Goal: Task Accomplishment & Management: Use online tool/utility

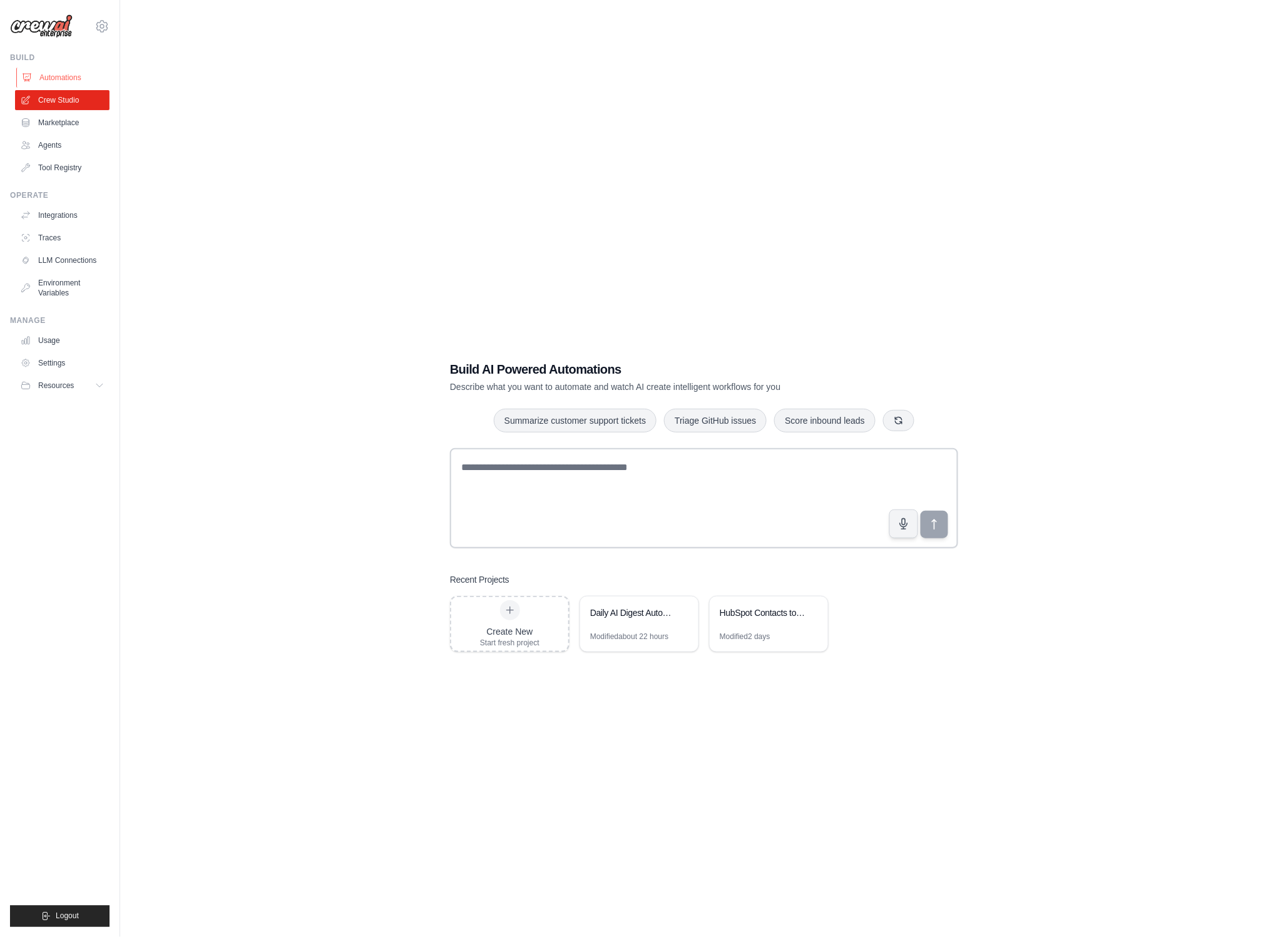
click at [61, 77] on link "Automations" at bounding box center [64, 78] width 94 height 20
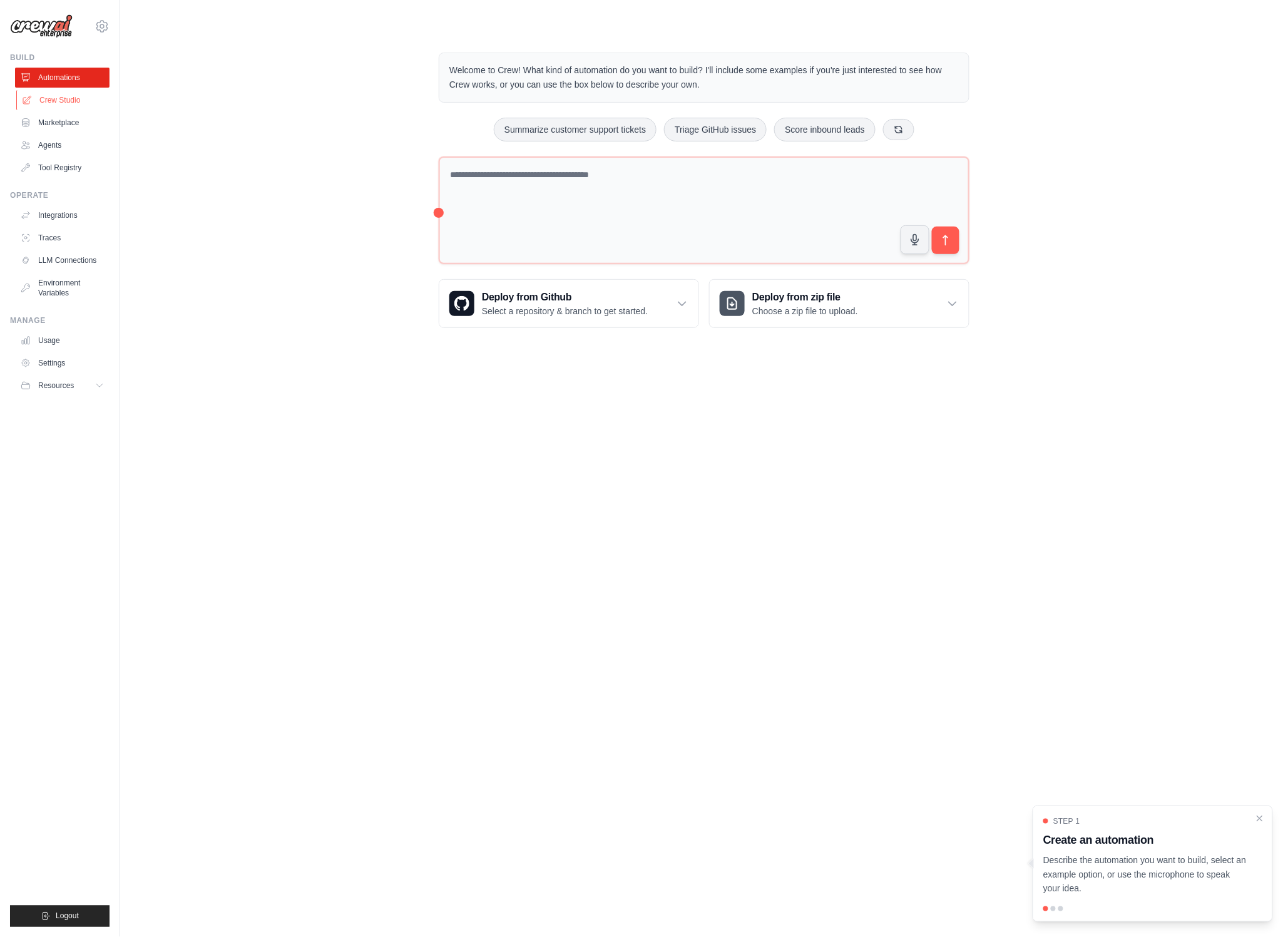
click at [63, 102] on link "Crew Studio" at bounding box center [64, 100] width 94 height 20
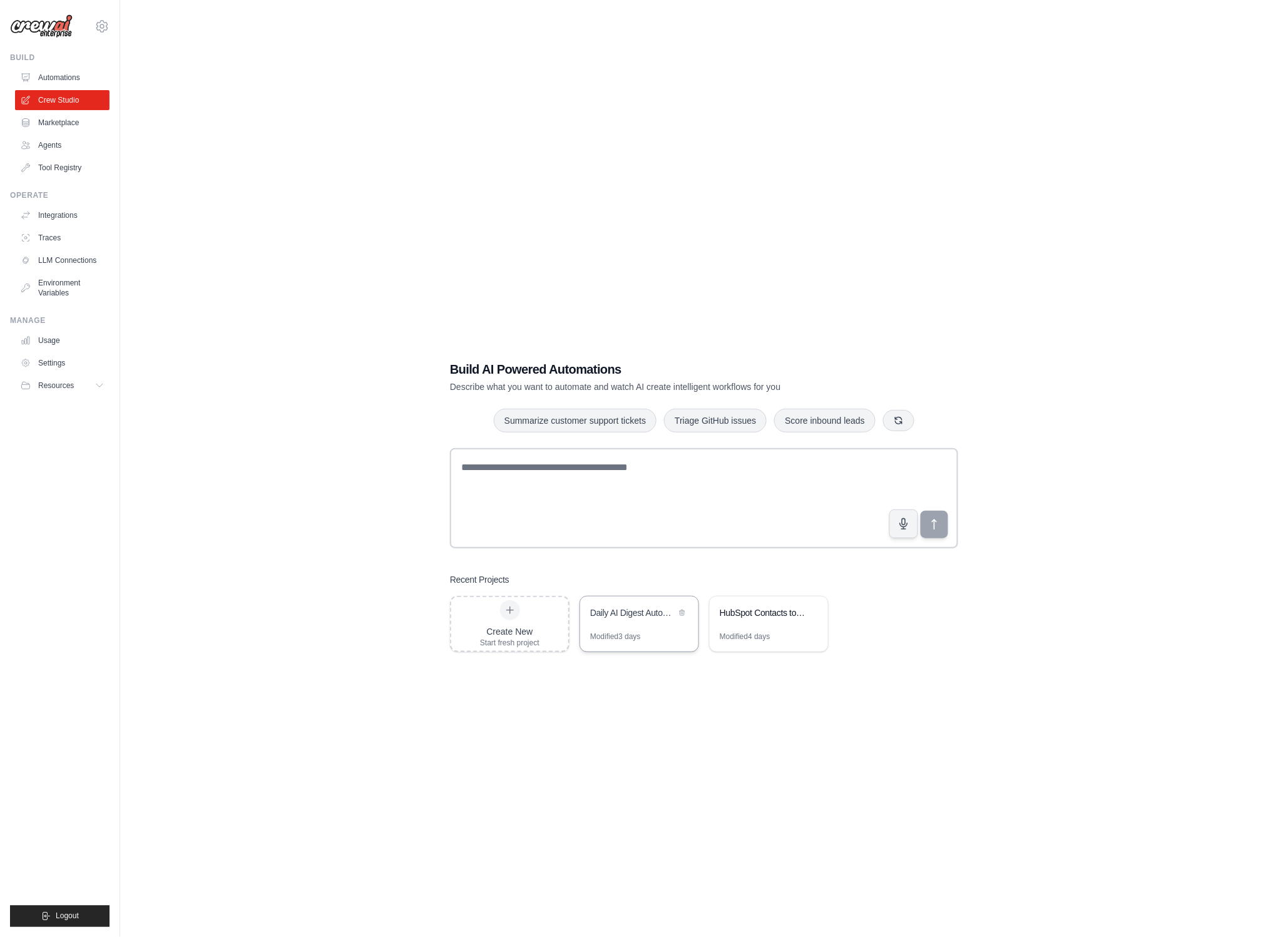
click at [614, 602] on div "Daily AI Digest Automation" at bounding box center [639, 614] width 118 height 35
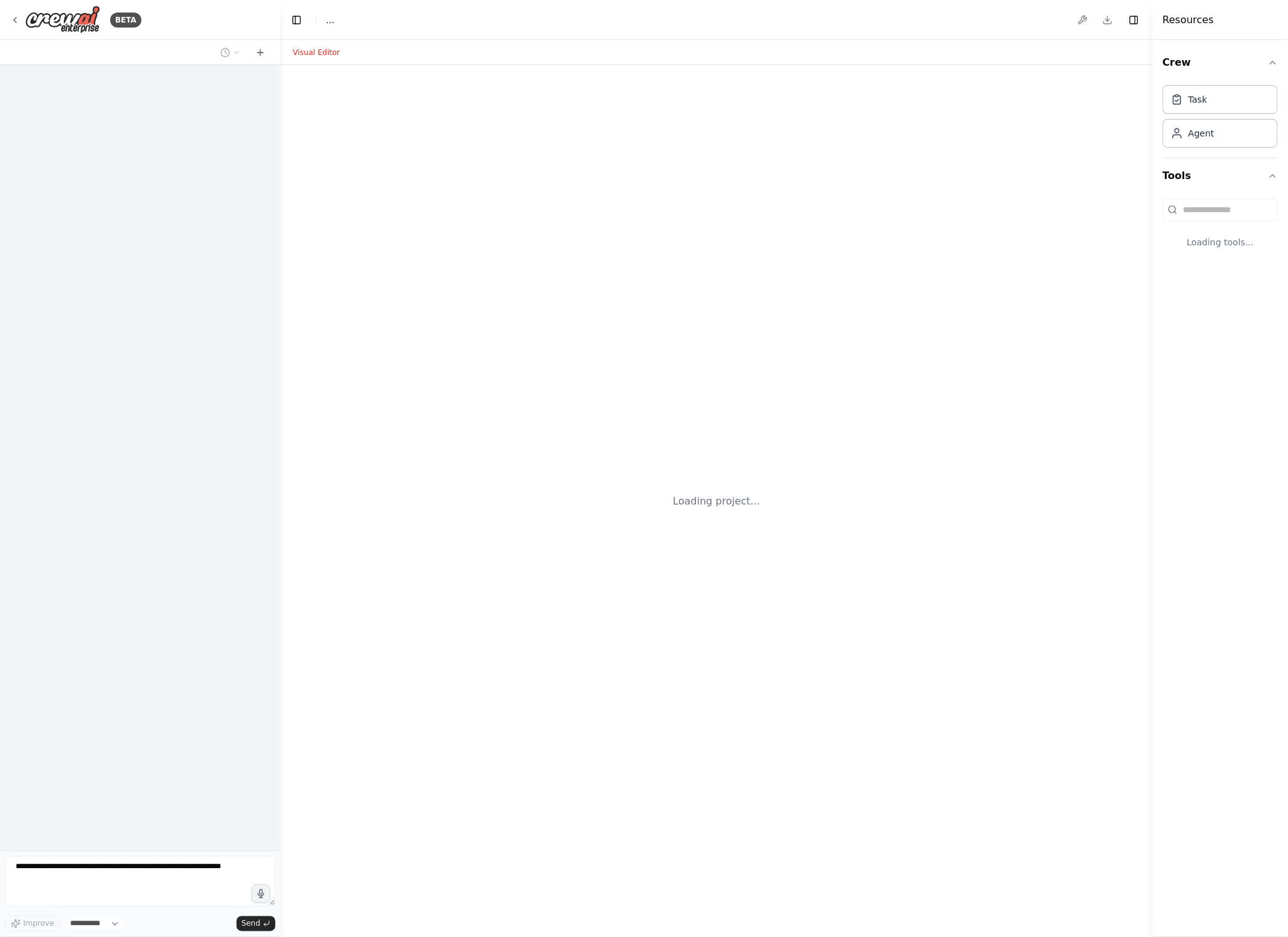
select select "****"
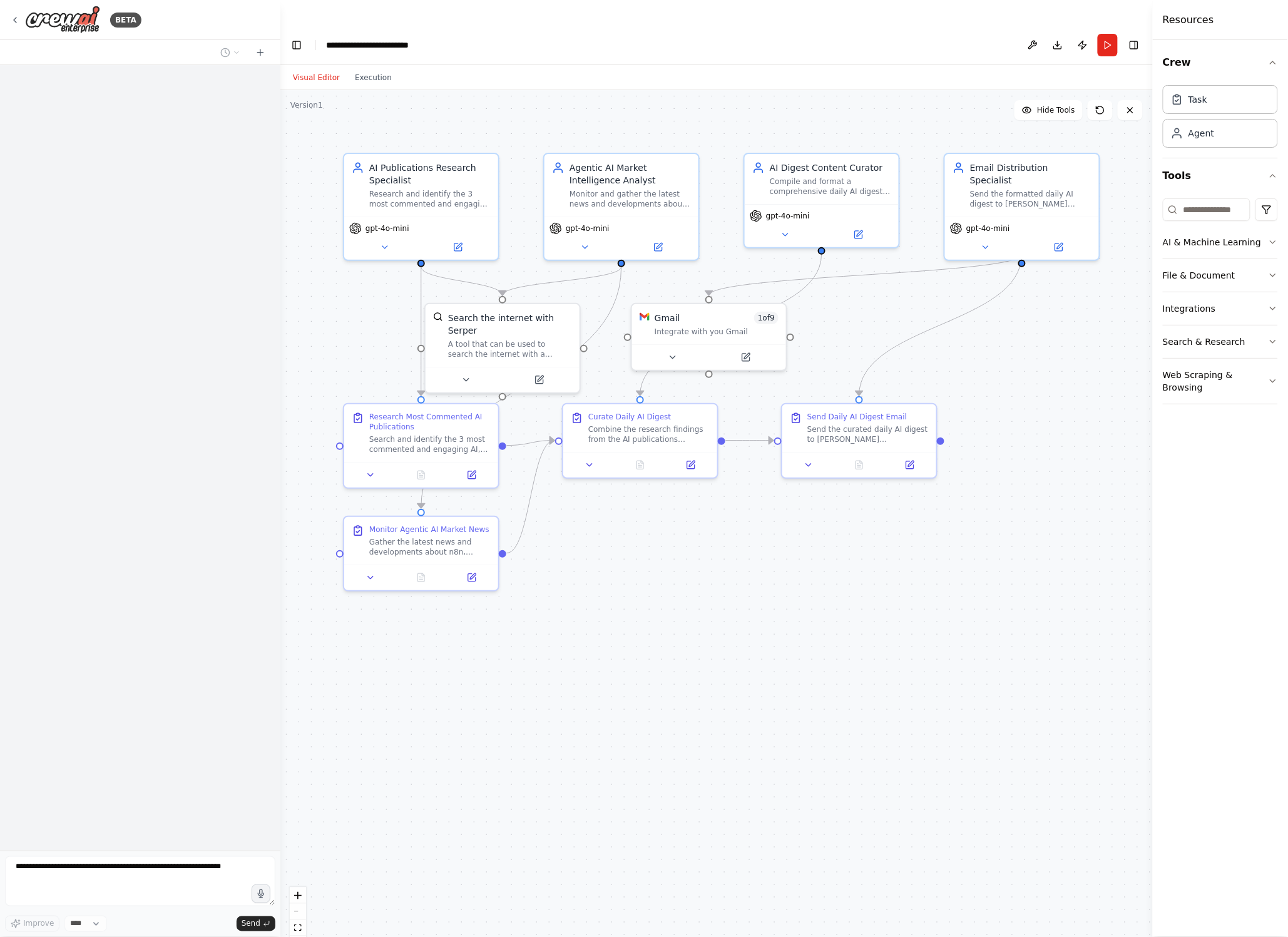
scroll to position [83, 0]
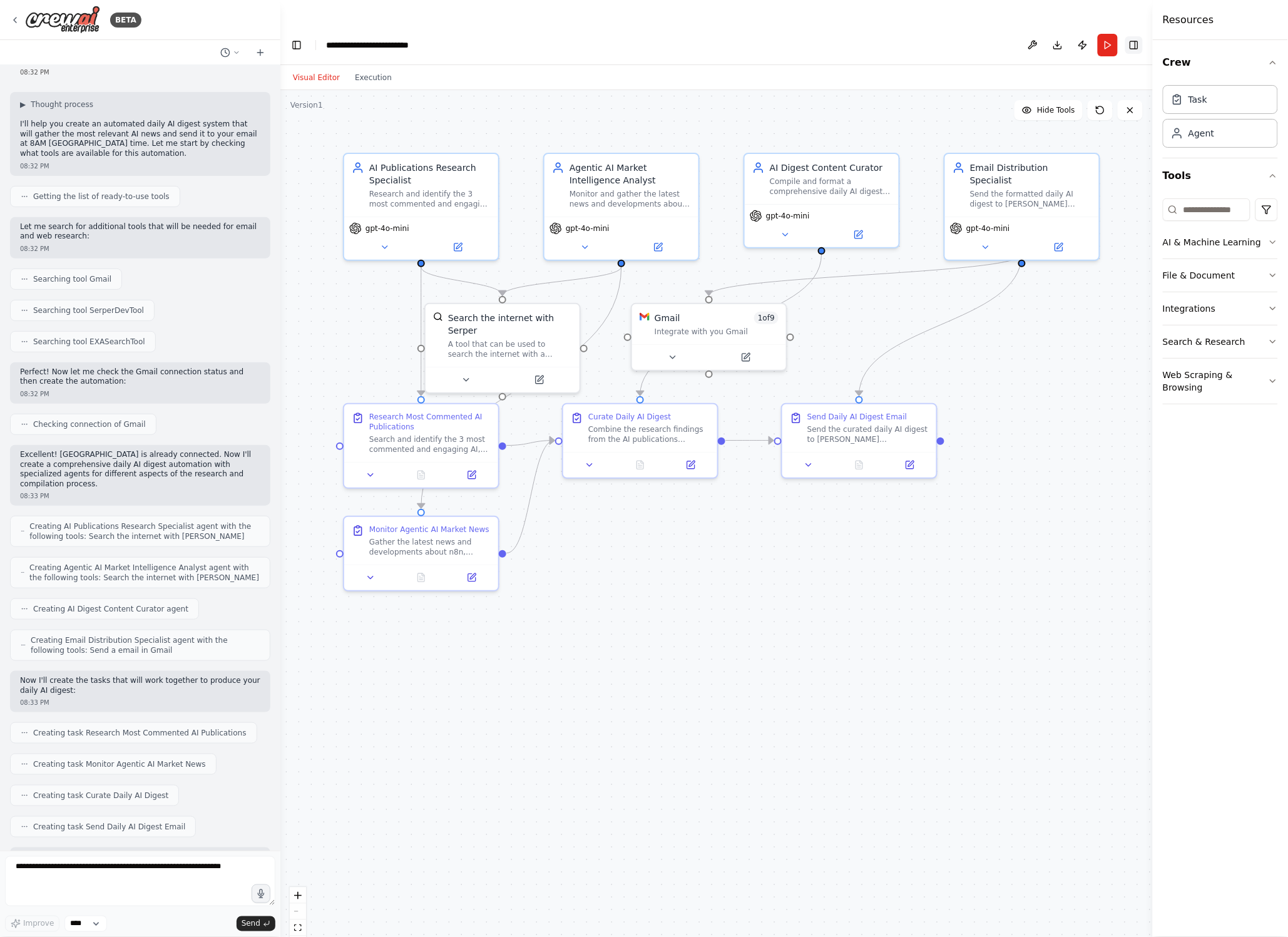
click at [1134, 36] on button "Toggle Right Sidebar" at bounding box center [1134, 45] width 18 height 18
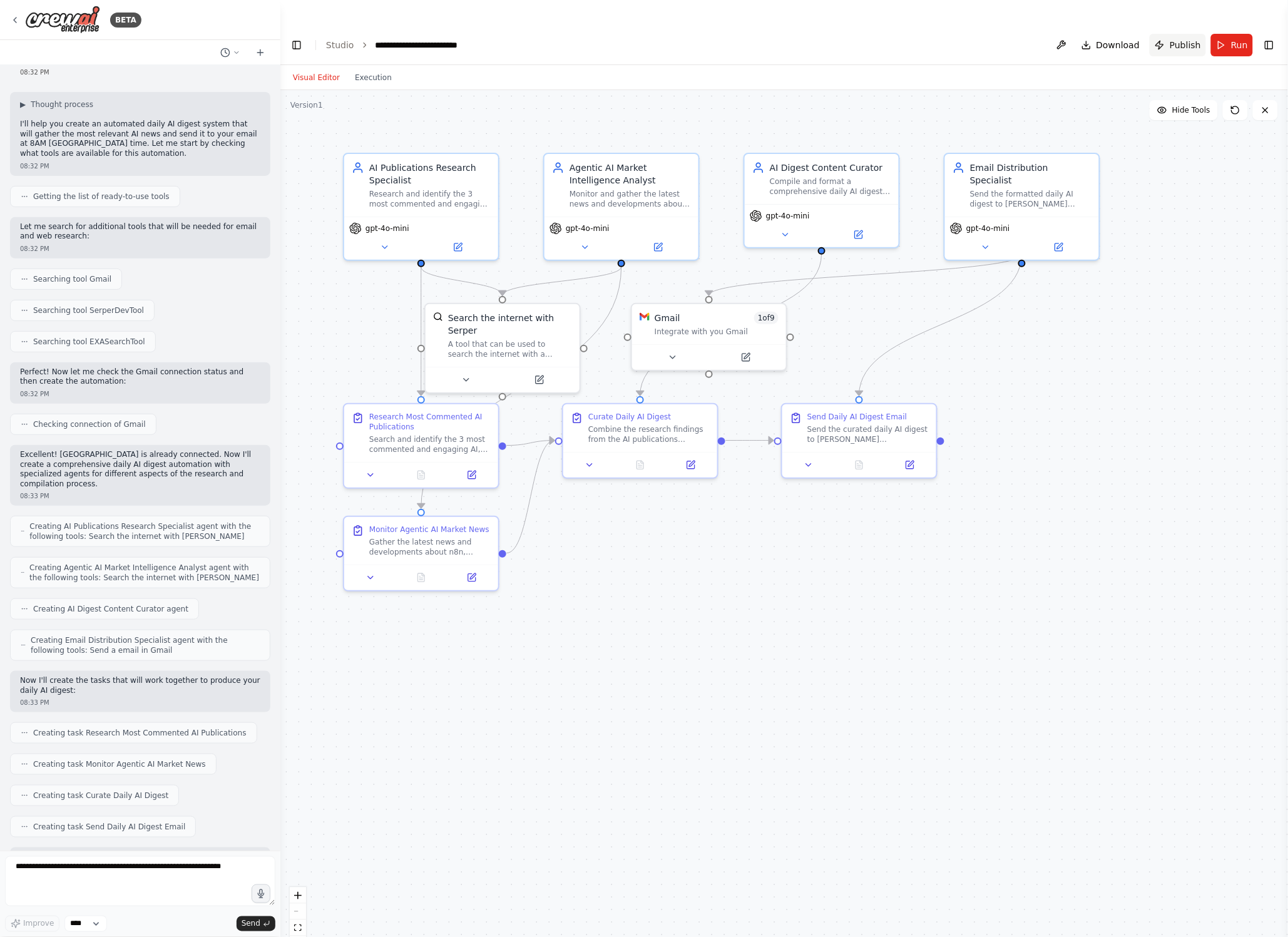
click at [1172, 39] on span "Publish" at bounding box center [1185, 45] width 31 height 13
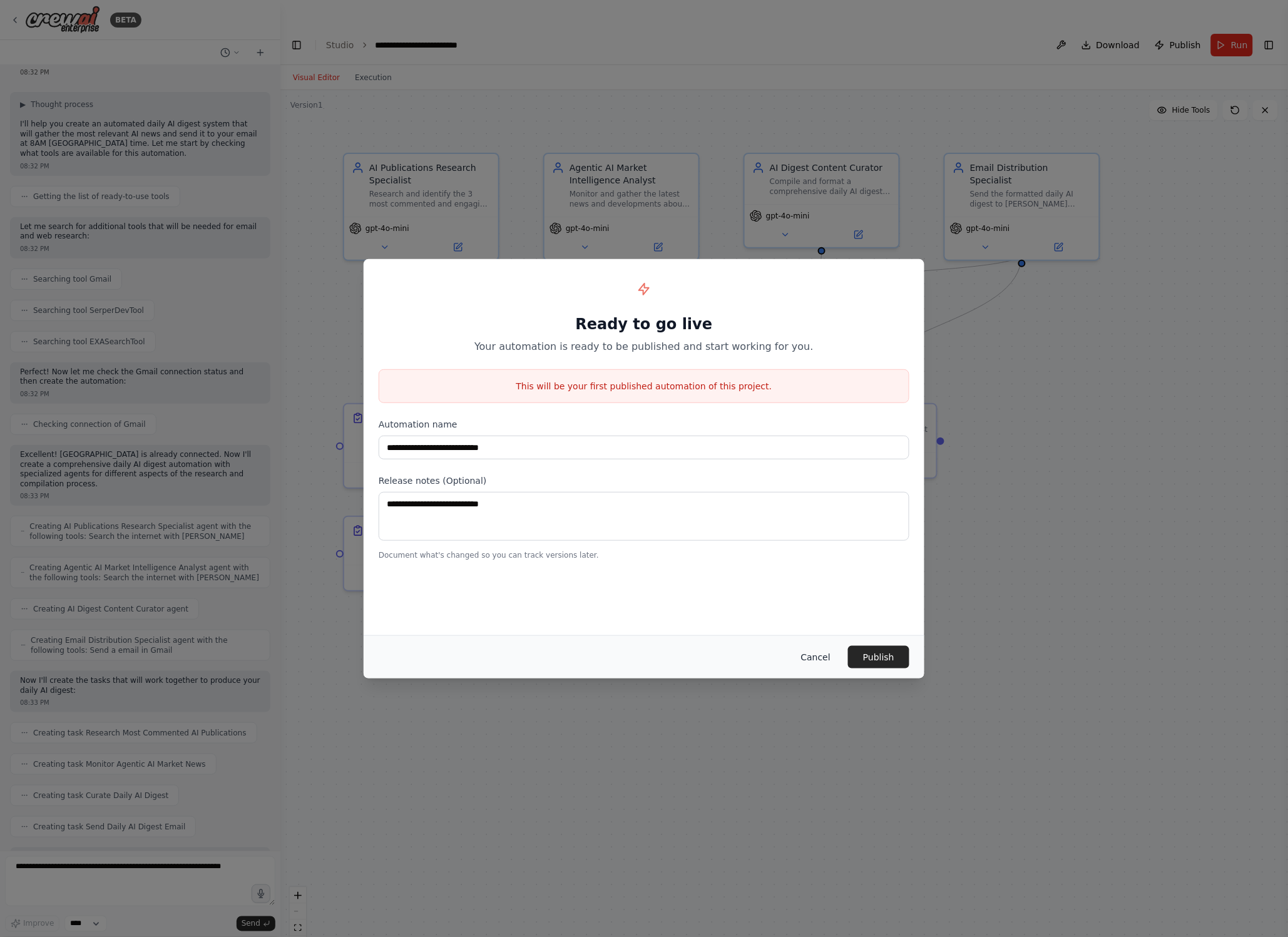
click at [811, 657] on button "Cancel" at bounding box center [815, 657] width 49 height 23
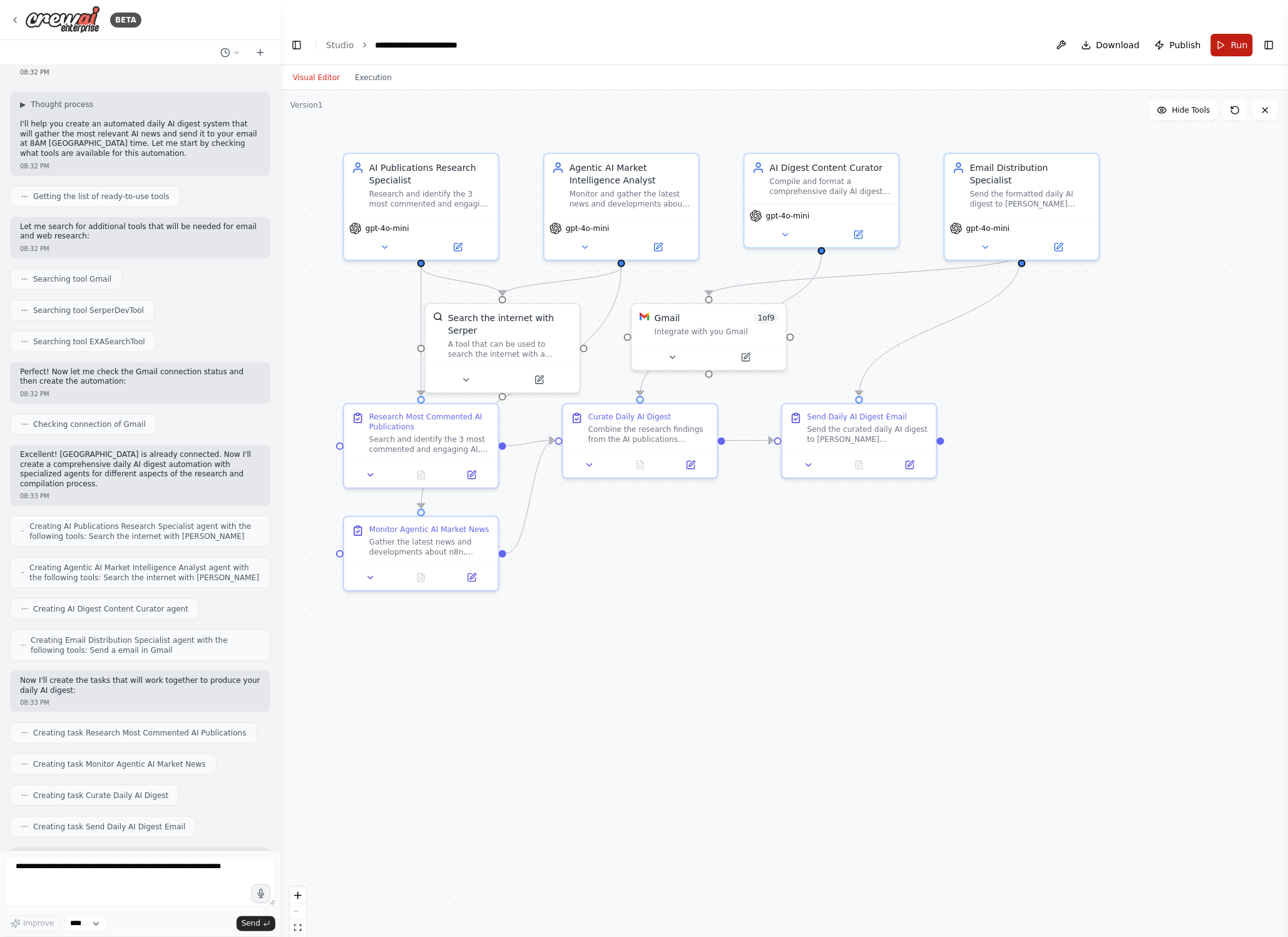
click at [1215, 34] on button "Run" at bounding box center [1232, 45] width 42 height 23
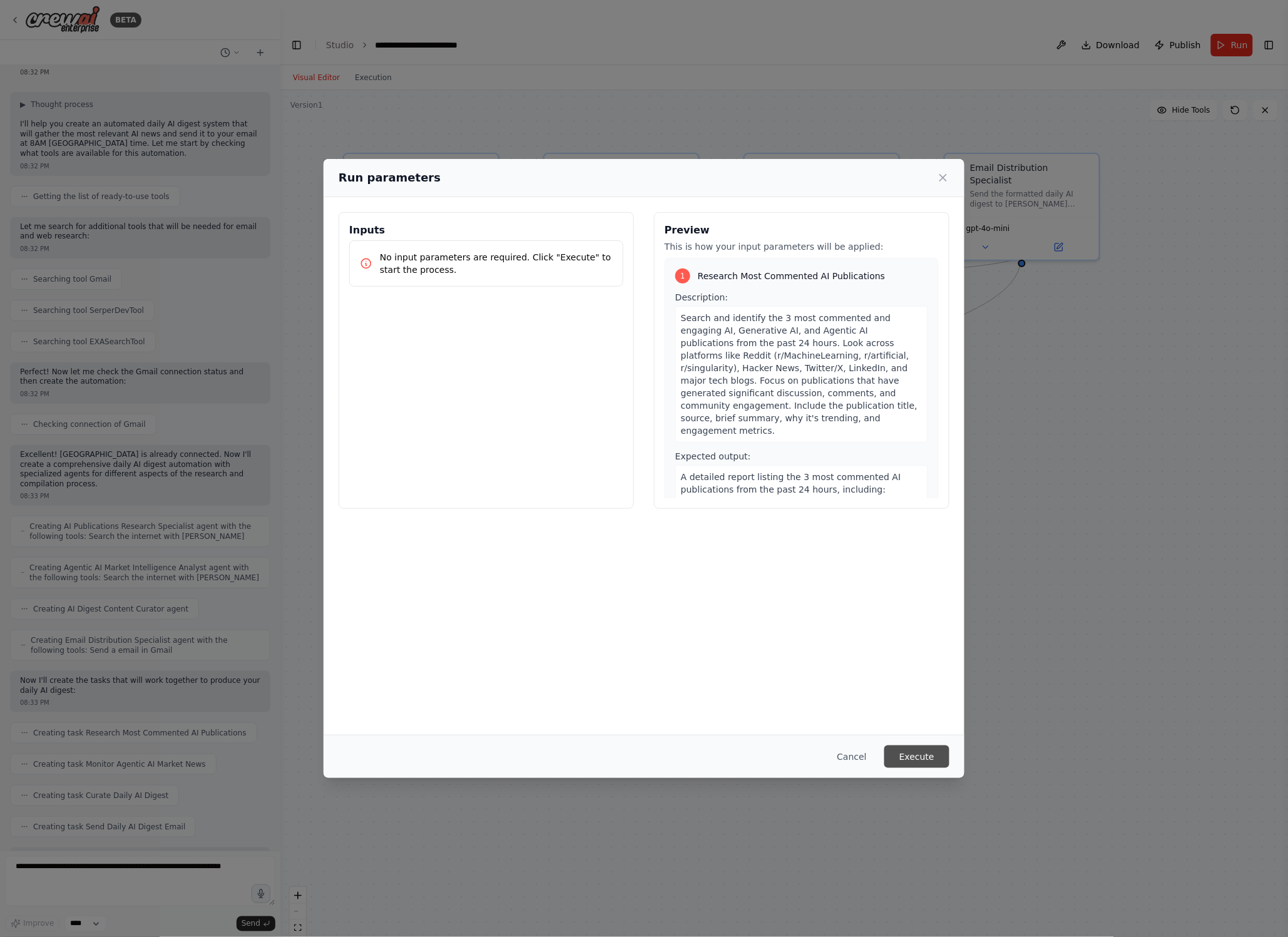
click at [918, 755] on button "Execute" at bounding box center [916, 756] width 65 height 23
